Goal: Check status: Check status

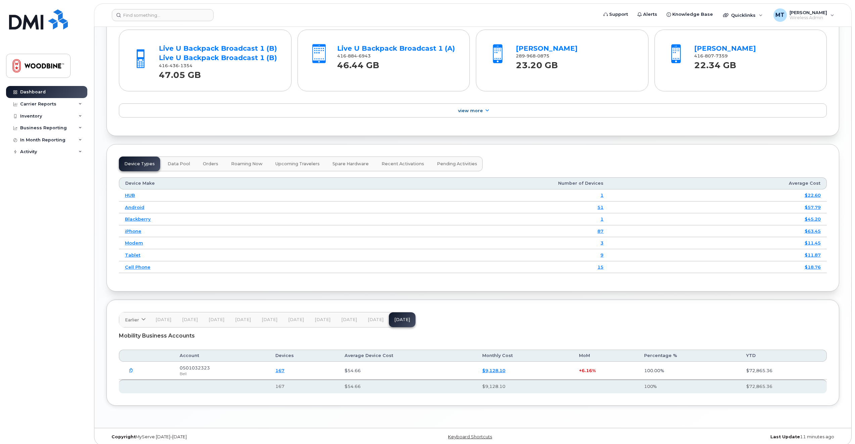
scroll to position [686, 0]
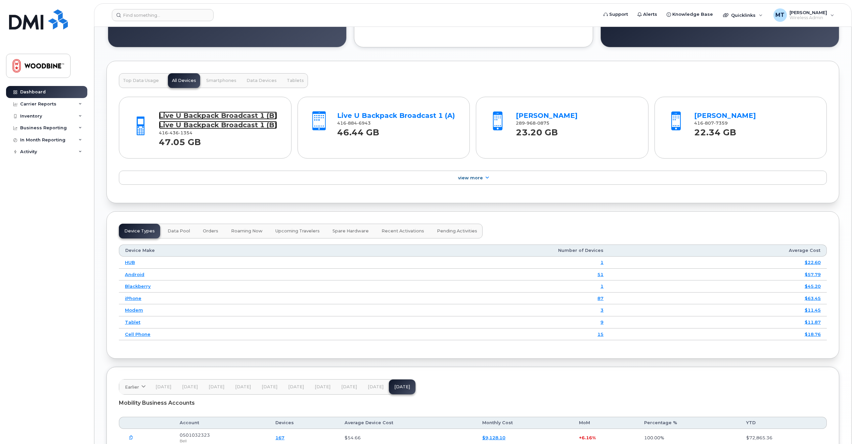
click at [234, 114] on link "Live U Backpack Broadcast 1 (B) Live U Backpack Broadcast 1 (B)" at bounding box center [218, 121] width 118 height 18
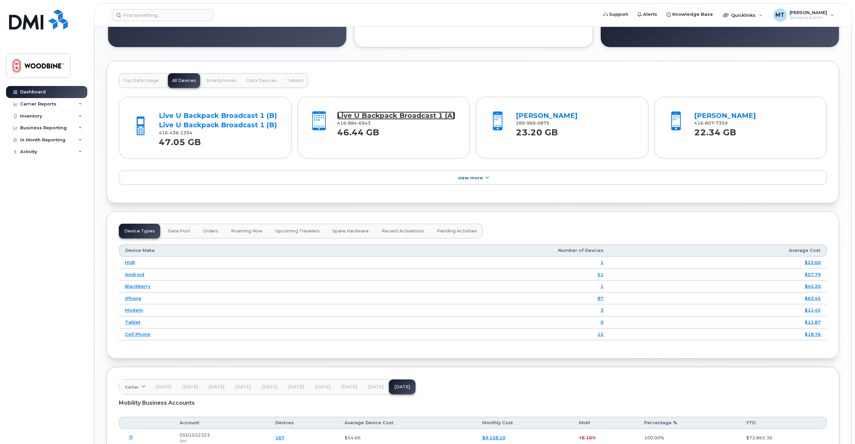
click at [429, 113] on link "Live U Backpack Broadcast 1 (A)" at bounding box center [396, 116] width 118 height 8
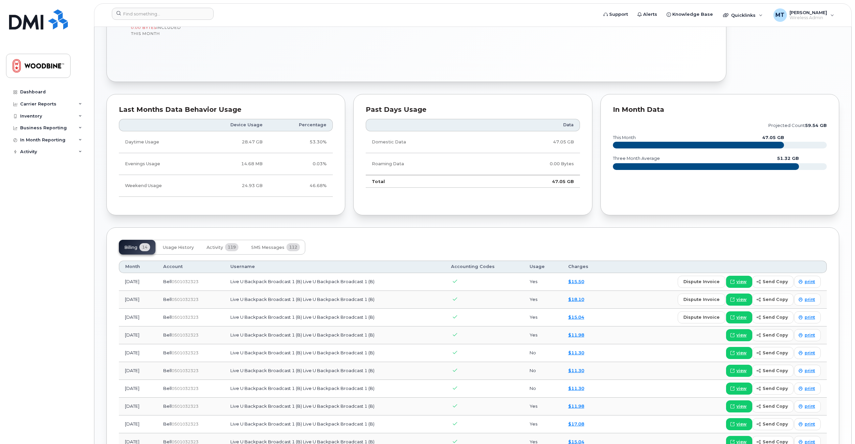
scroll to position [283, 0]
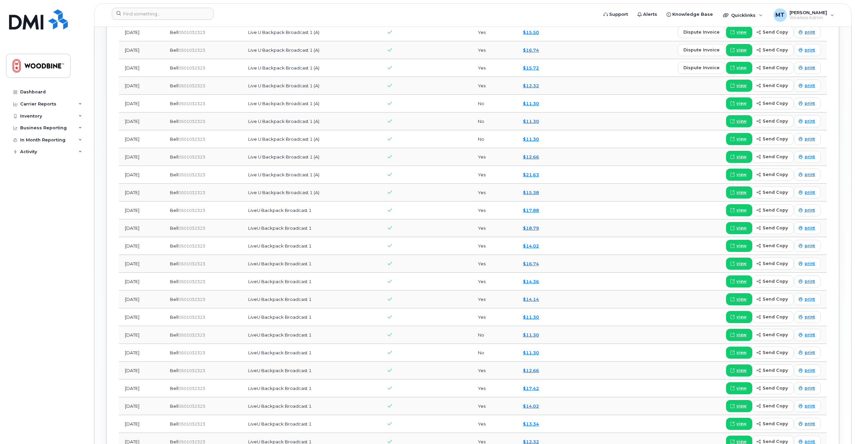
scroll to position [571, 0]
click at [743, 225] on span "view" at bounding box center [742, 228] width 10 height 6
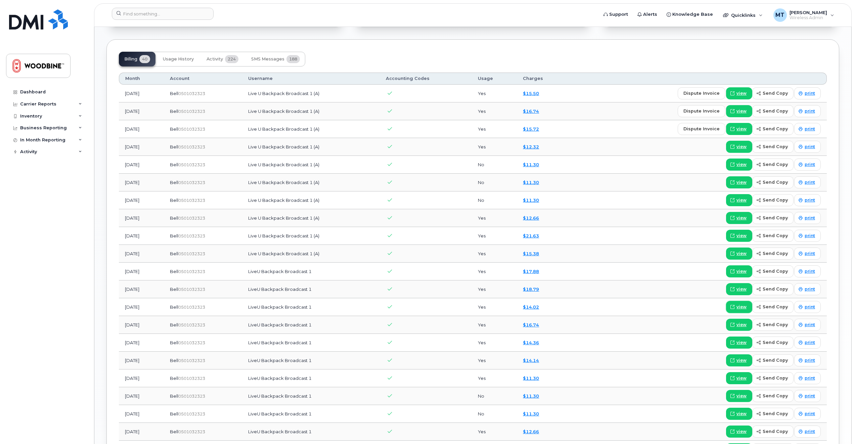
scroll to position [440, 0]
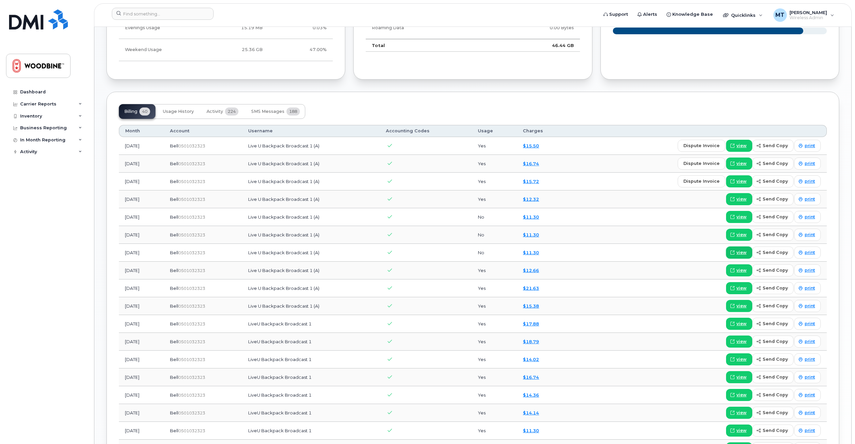
click at [746, 250] on span "view" at bounding box center [742, 253] width 10 height 6
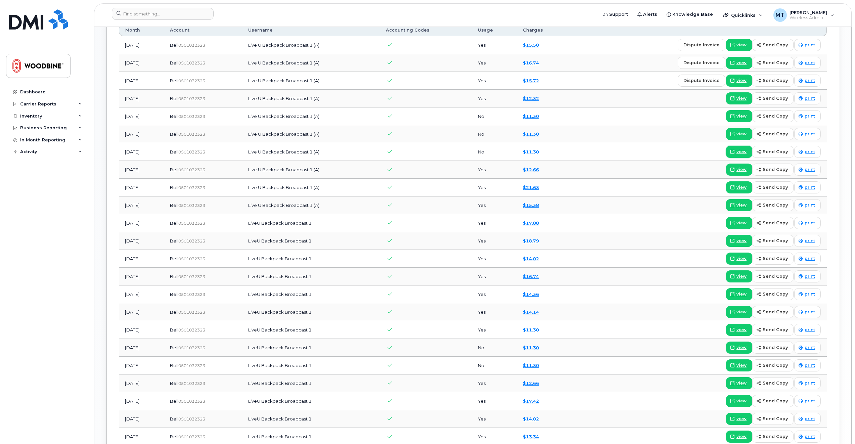
scroll to position [507, 0]
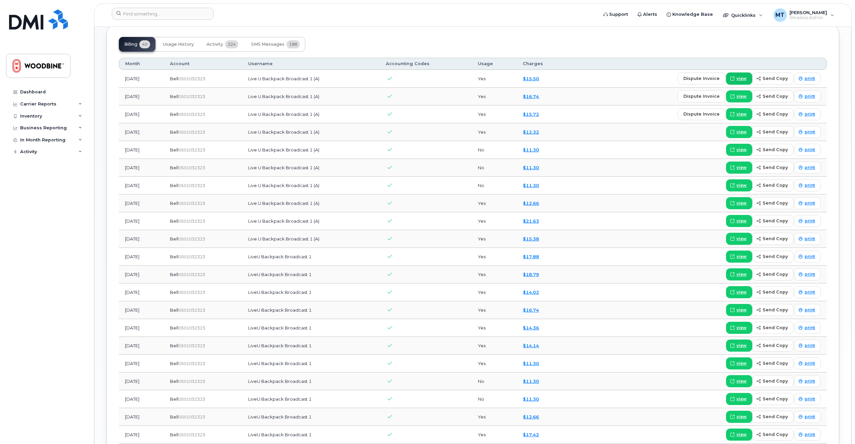
click at [744, 76] on span "view" at bounding box center [742, 79] width 10 height 6
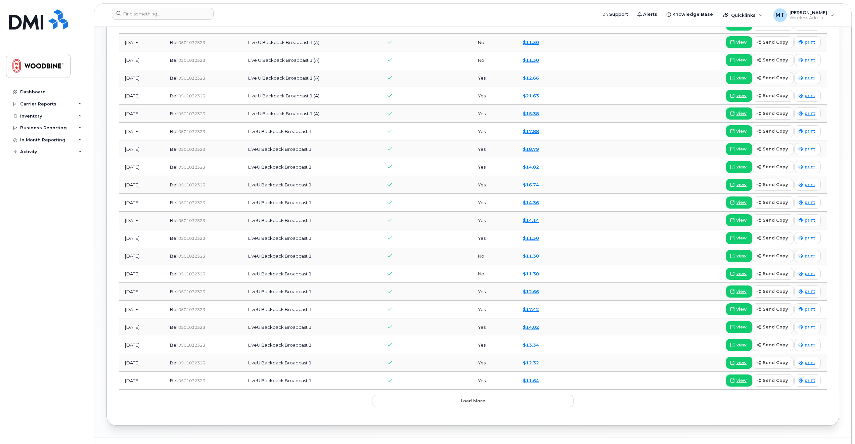
scroll to position [641, 0]
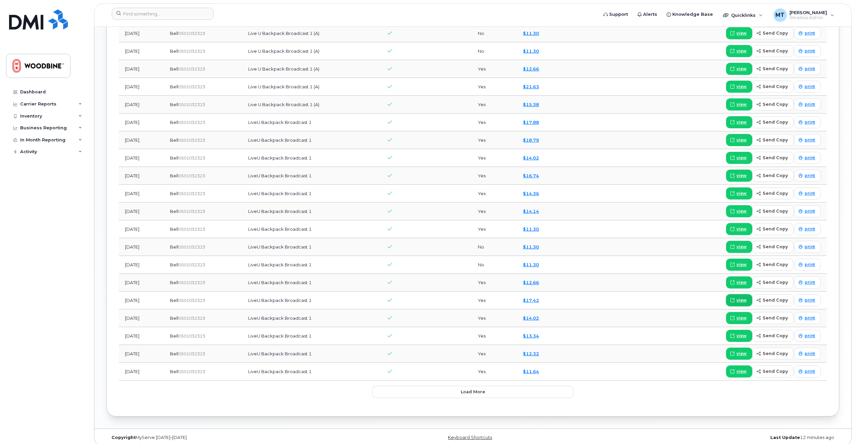
click at [739, 294] on link "view" at bounding box center [739, 300] width 26 height 12
